Goal: Find specific page/section: Find specific page/section

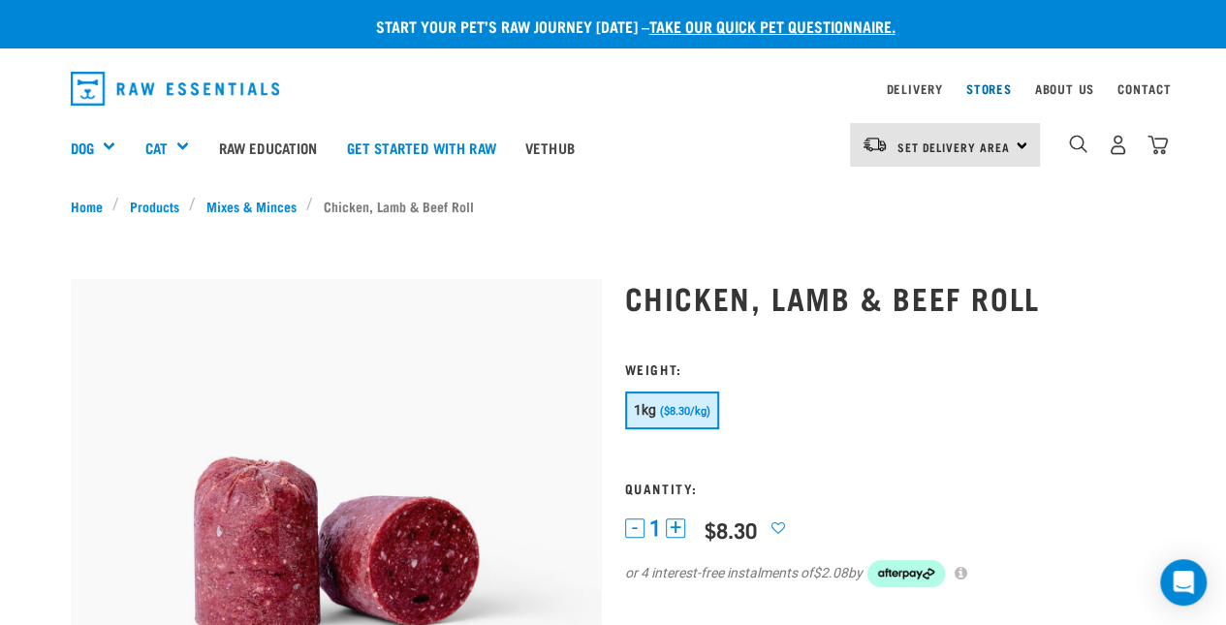
click at [973, 91] on link "Stores" at bounding box center [989, 88] width 46 height 7
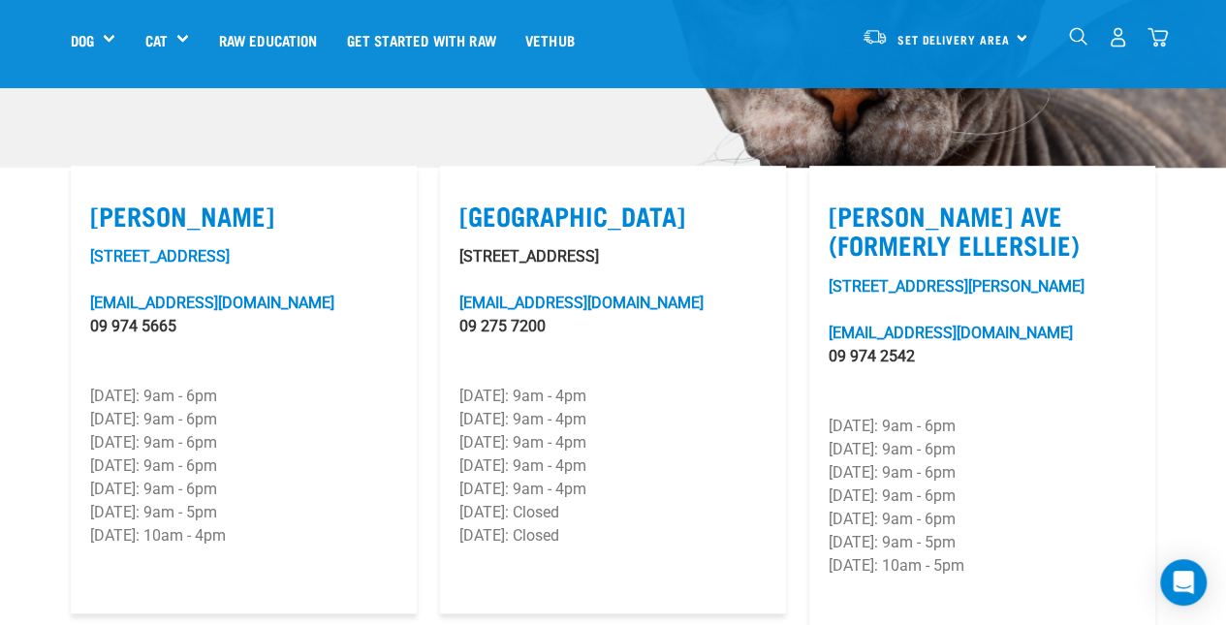
scroll to position [504, 0]
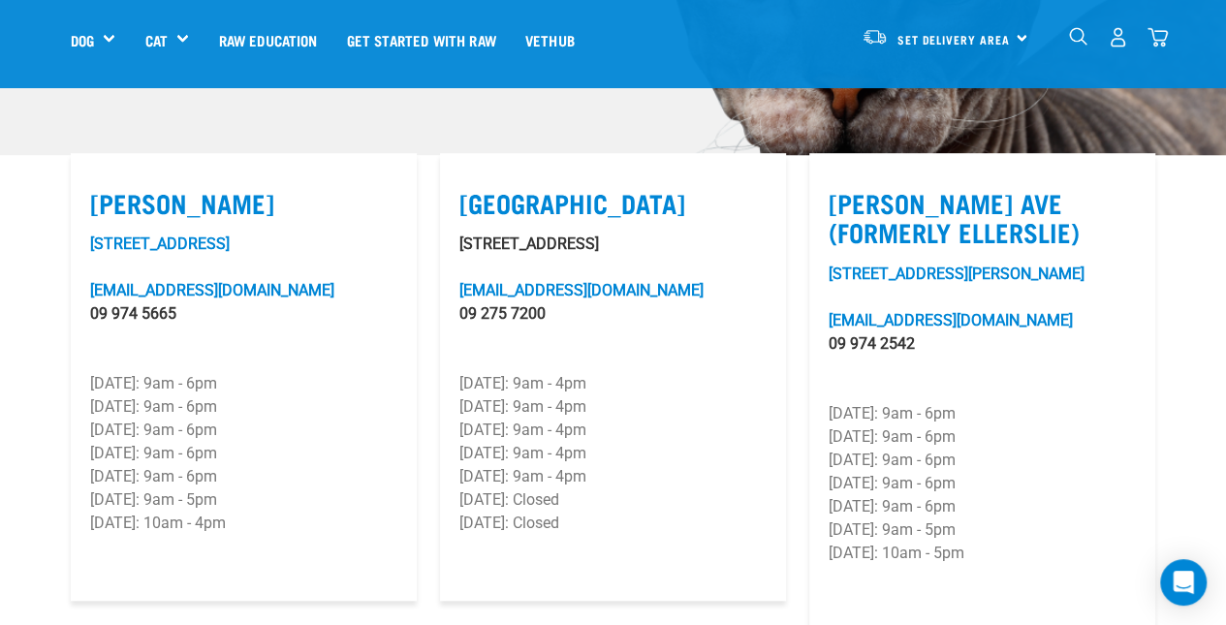
drag, startPoint x: 456, startPoint y: 241, endPoint x: 640, endPoint y: 249, distance: 184.3
click at [640, 249] on article "Airport Oaks 80 Ascot Road, Mangere airportoaks@rawessentials.co.nz 09 275 7200…" at bounding box center [613, 377] width 346 height 449
copy p "80 Ascot Road, Mangere"
